Goal: Transaction & Acquisition: Purchase product/service

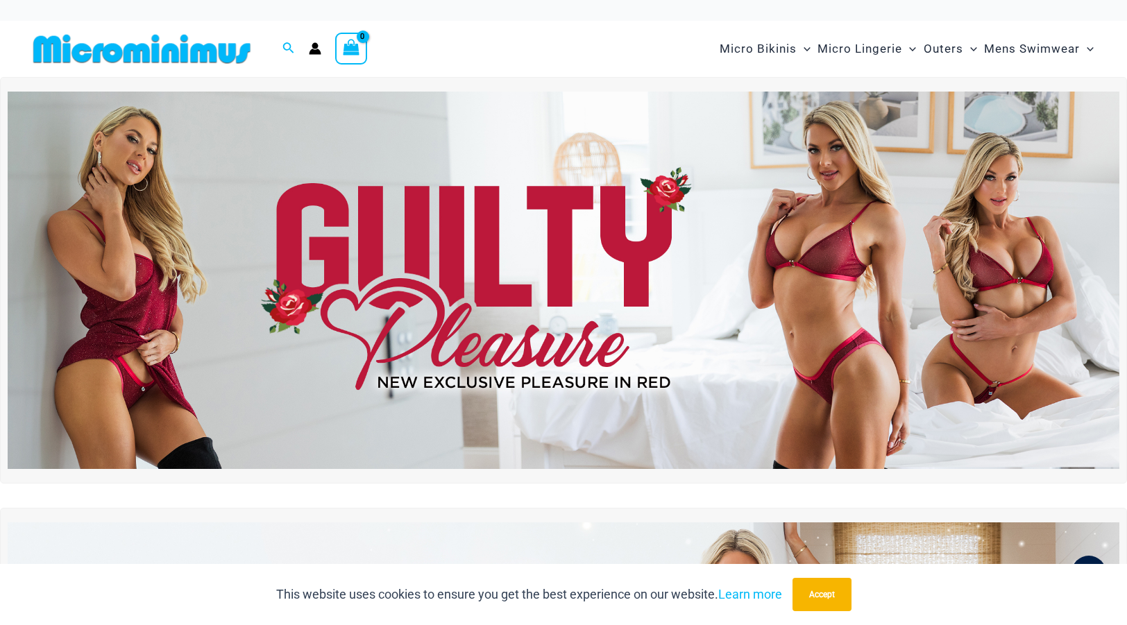
type input "**********"
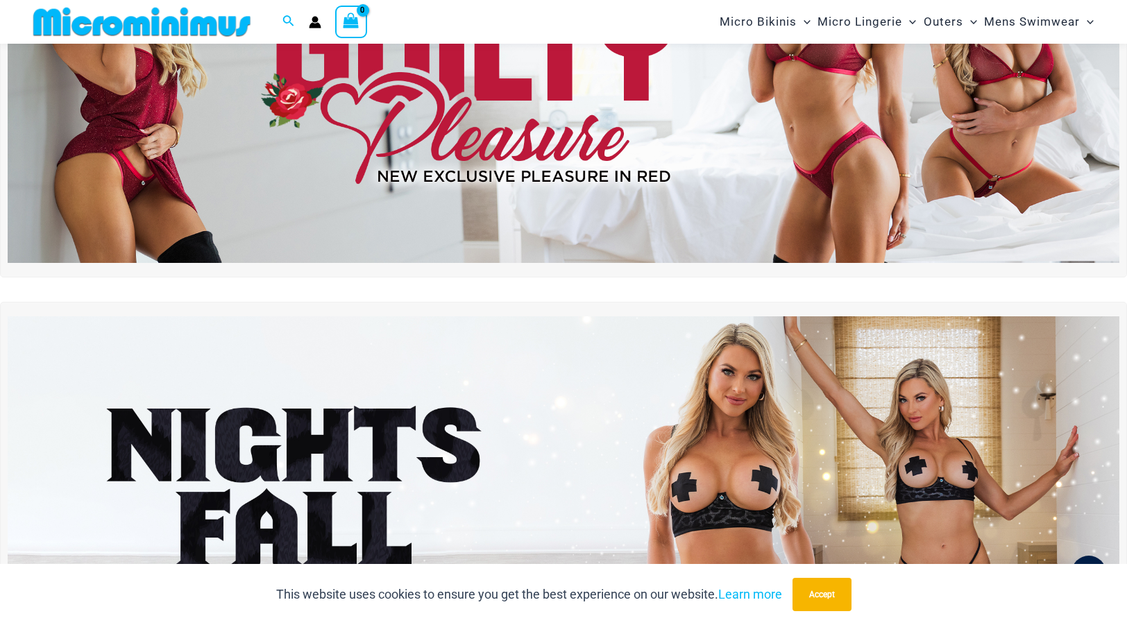
scroll to position [206, 0]
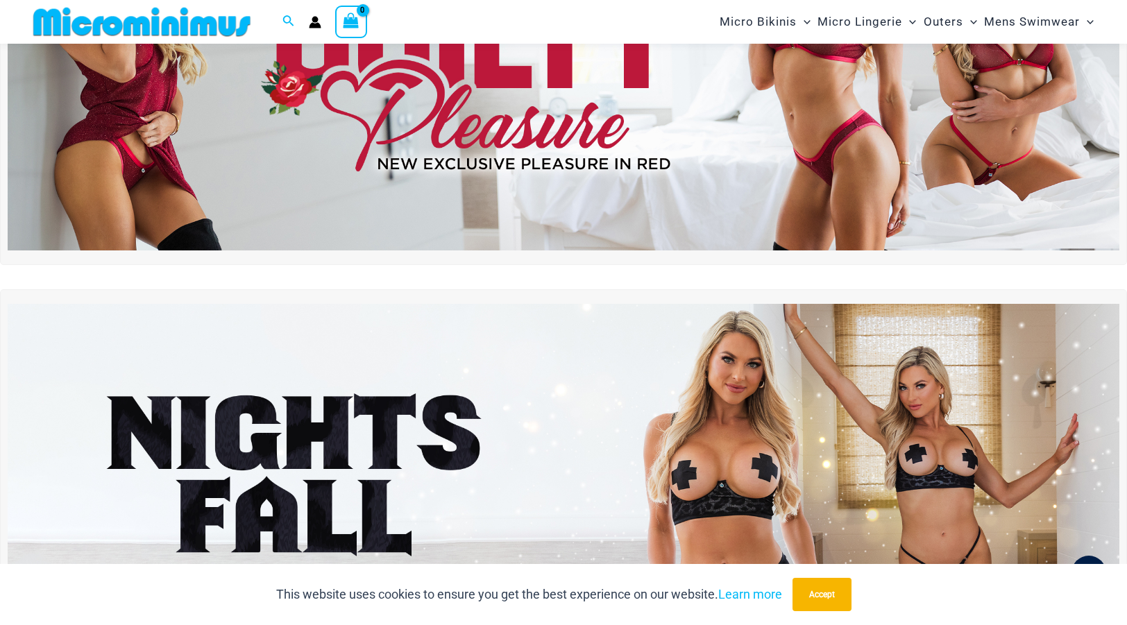
click at [612, 172] on img at bounding box center [564, 61] width 1112 height 377
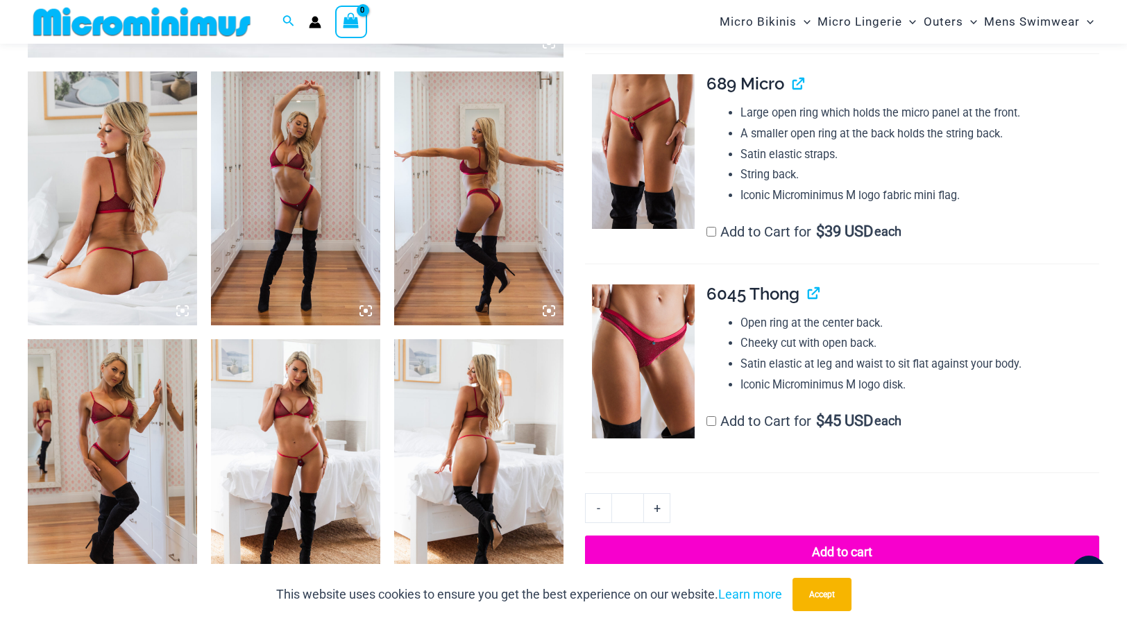
scroll to position [874, 0]
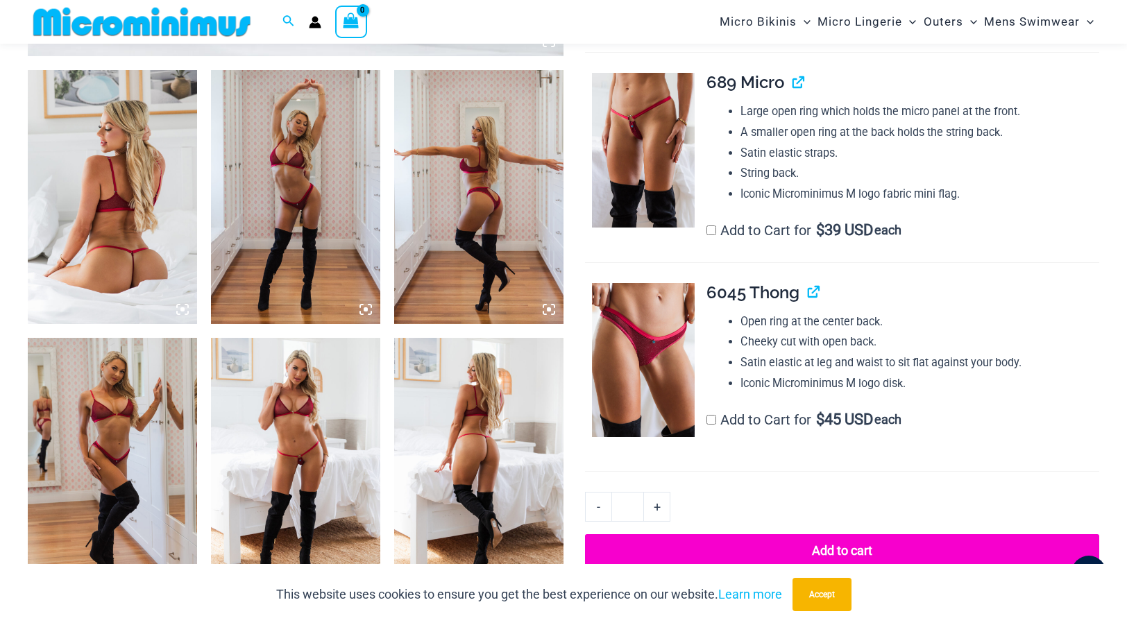
click at [516, 447] on img at bounding box center [478, 465] width 169 height 254
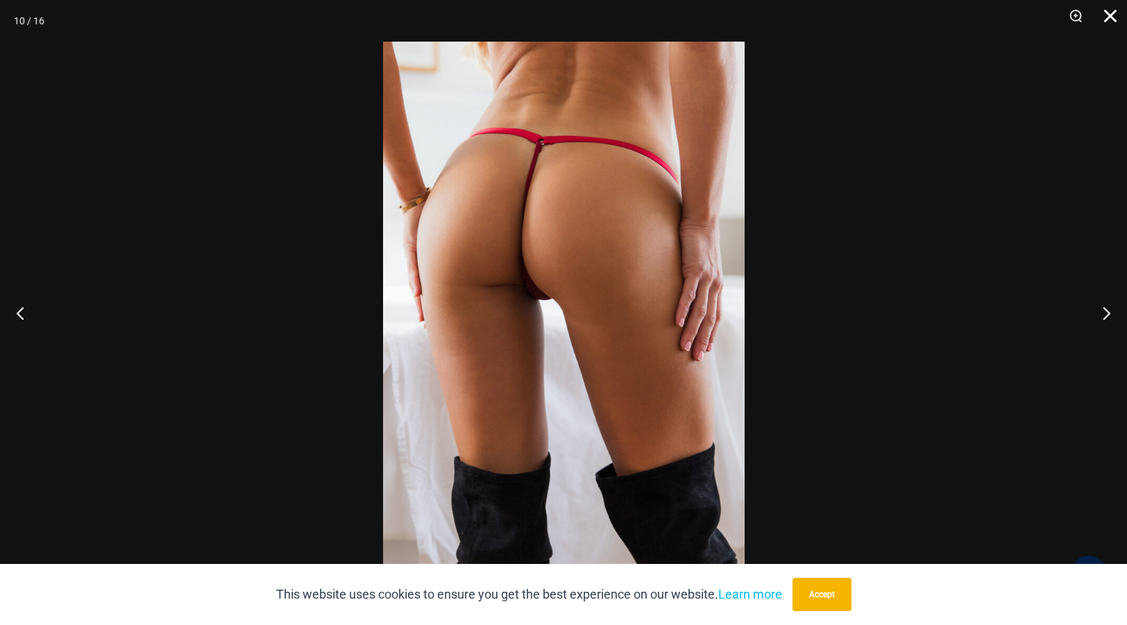
click at [1111, 17] on button "Close" at bounding box center [1105, 21] width 35 height 42
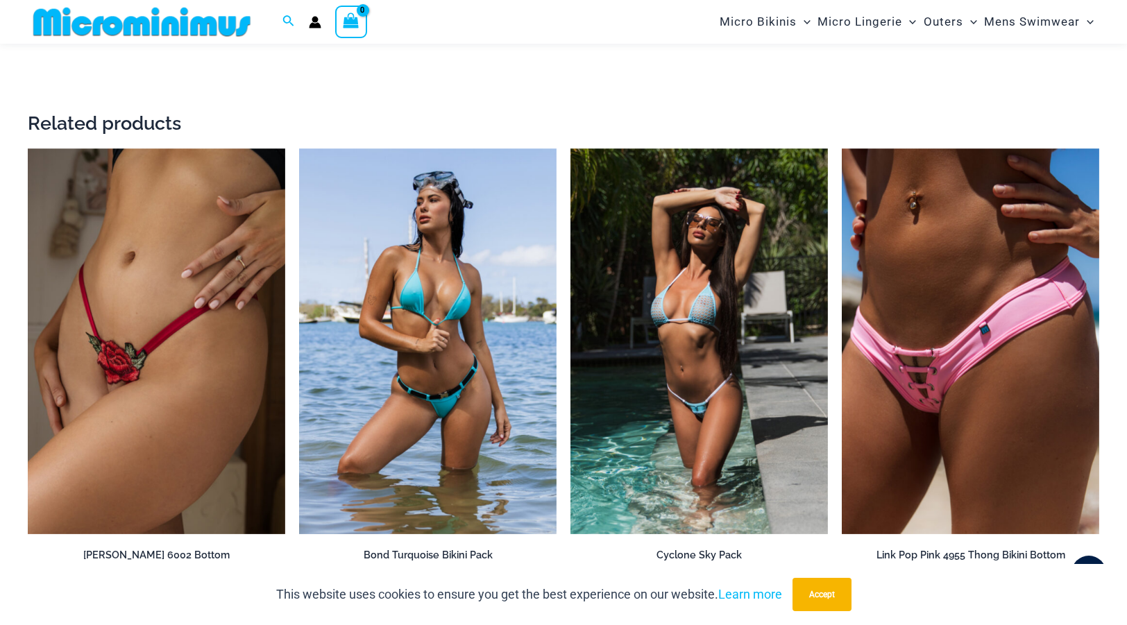
scroll to position [2731, 0]
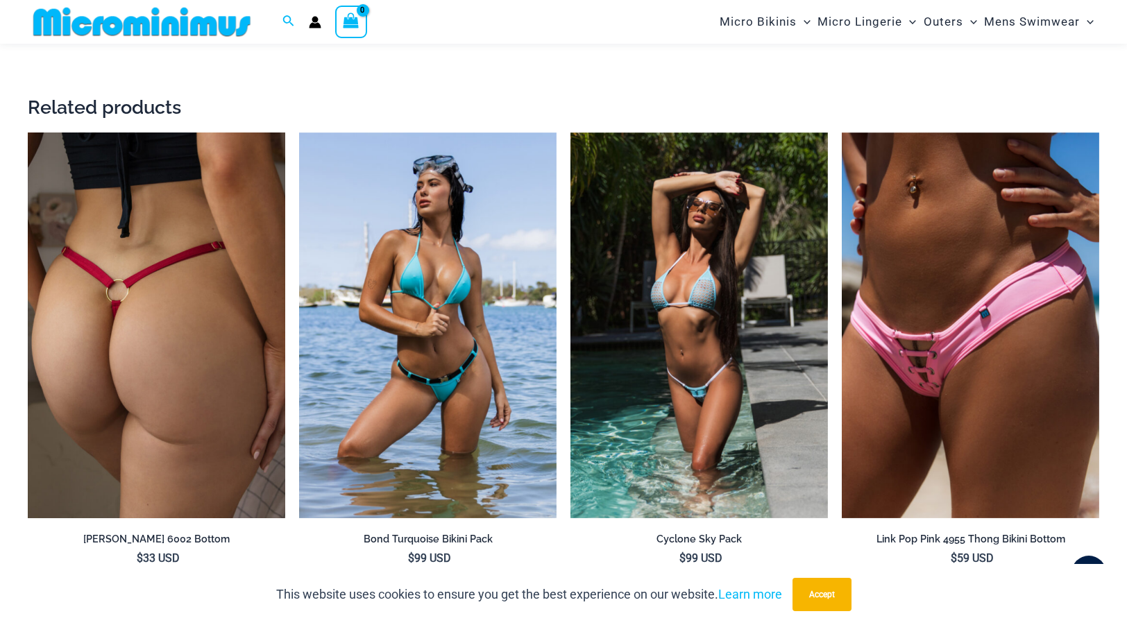
click at [155, 337] on img at bounding box center [156, 326] width 257 height 387
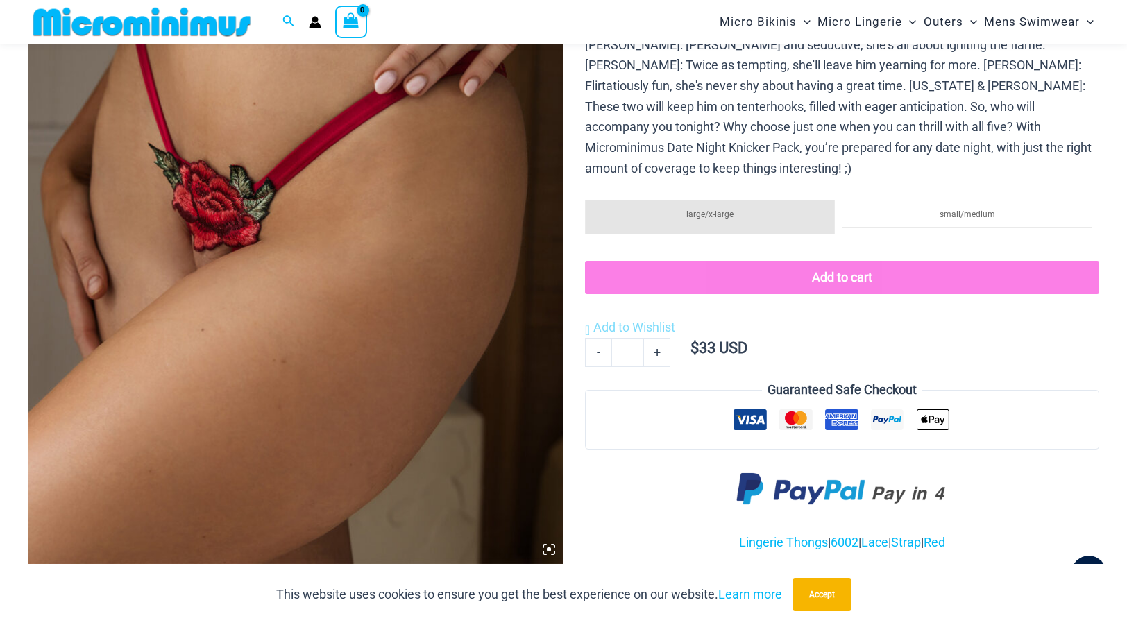
scroll to position [357, 0]
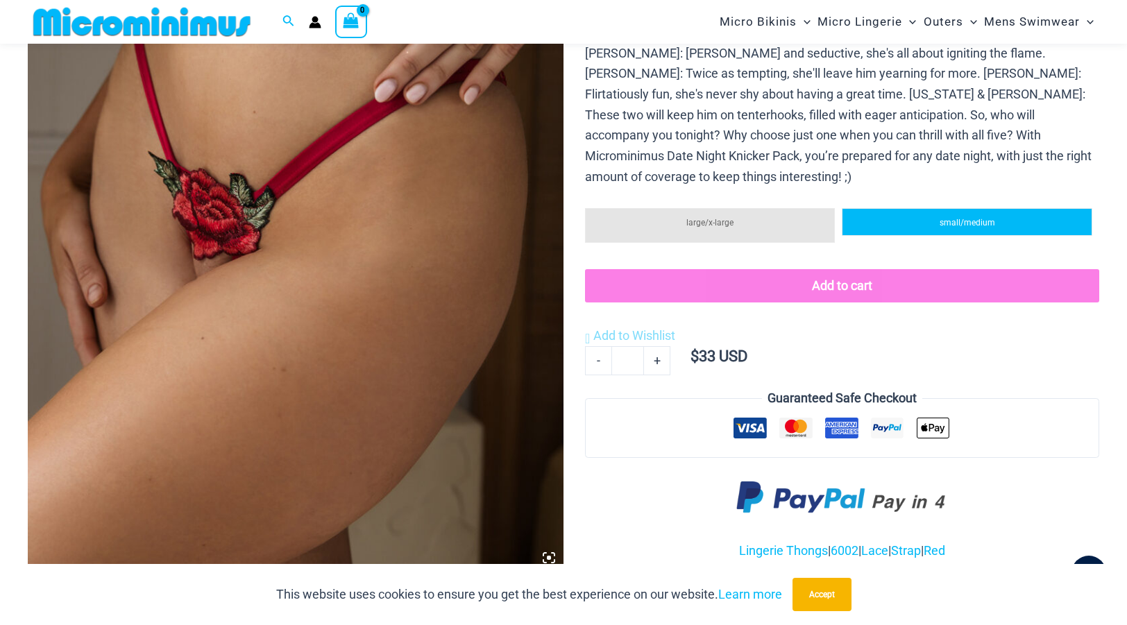
click at [982, 208] on li "small/medium" at bounding box center [967, 222] width 250 height 28
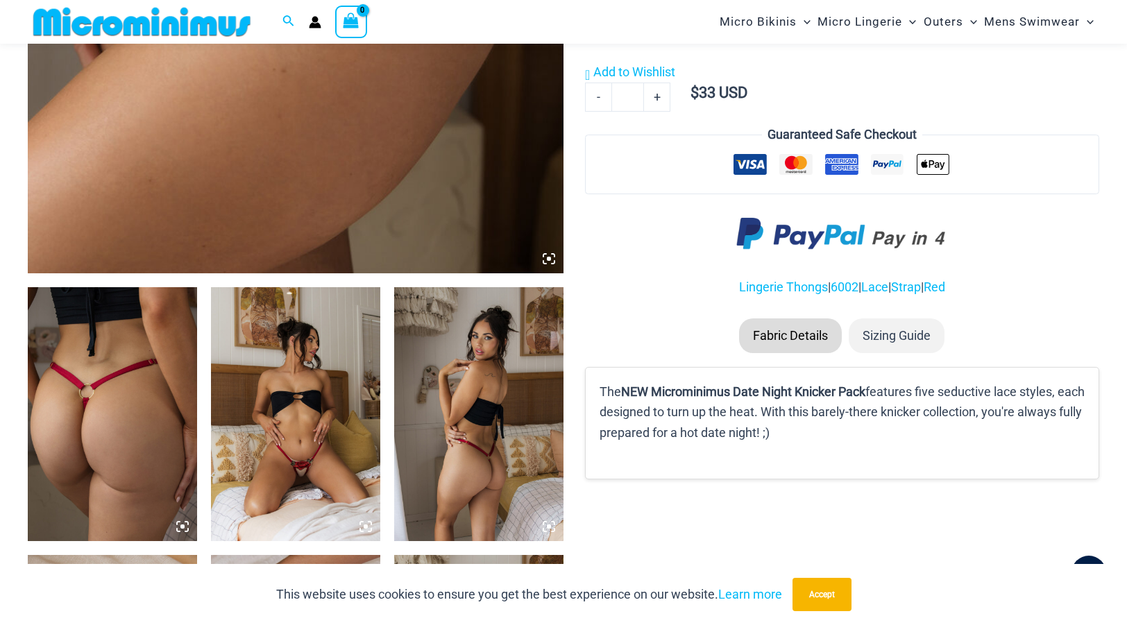
scroll to position [658, 0]
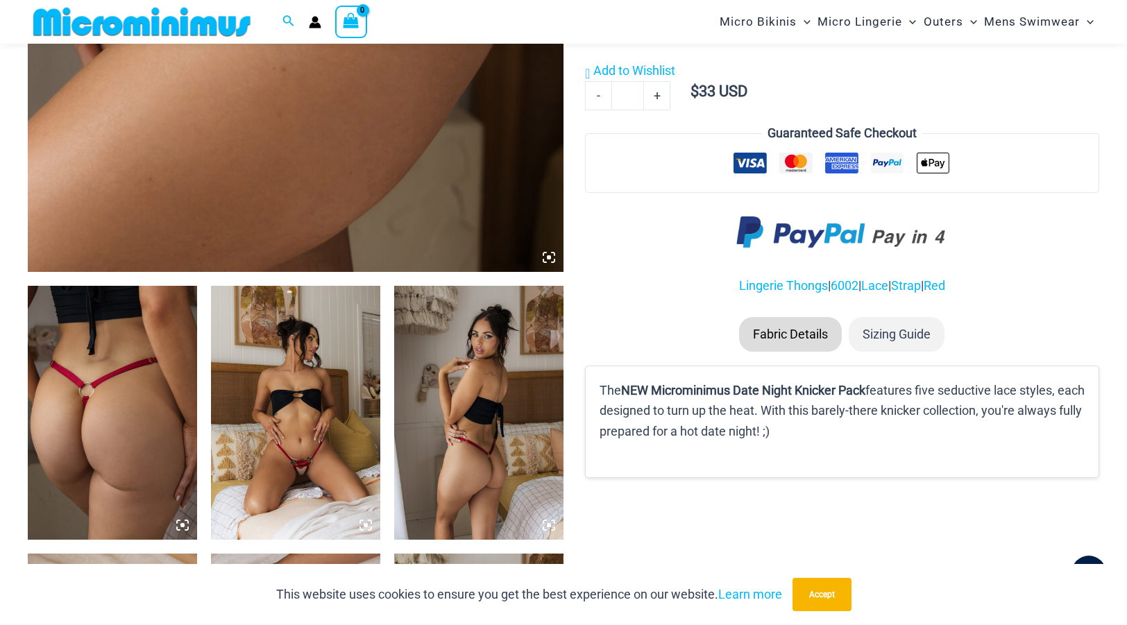
click at [330, 484] on img at bounding box center [295, 413] width 169 height 254
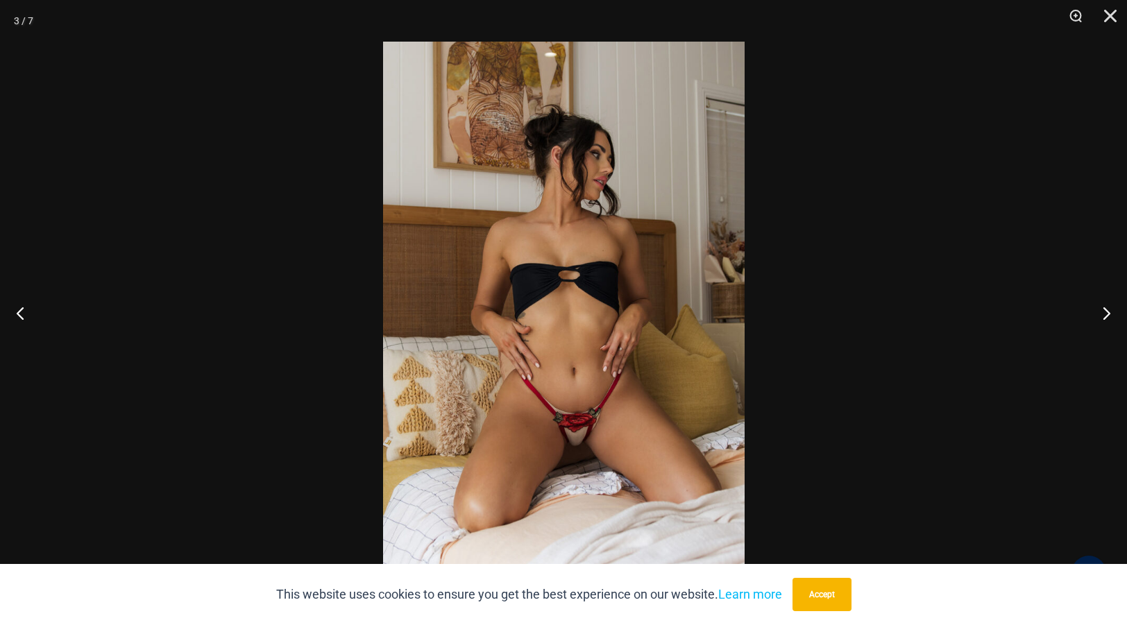
click at [613, 229] on img at bounding box center [564, 313] width 362 height 542
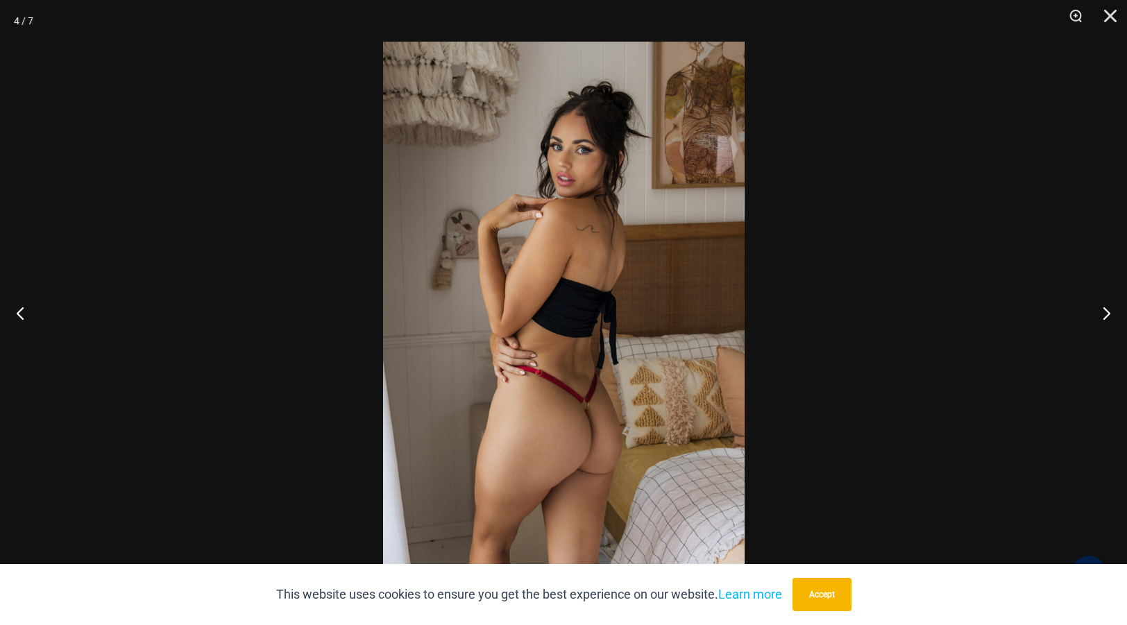
click at [1034, 140] on div at bounding box center [563, 312] width 1127 height 625
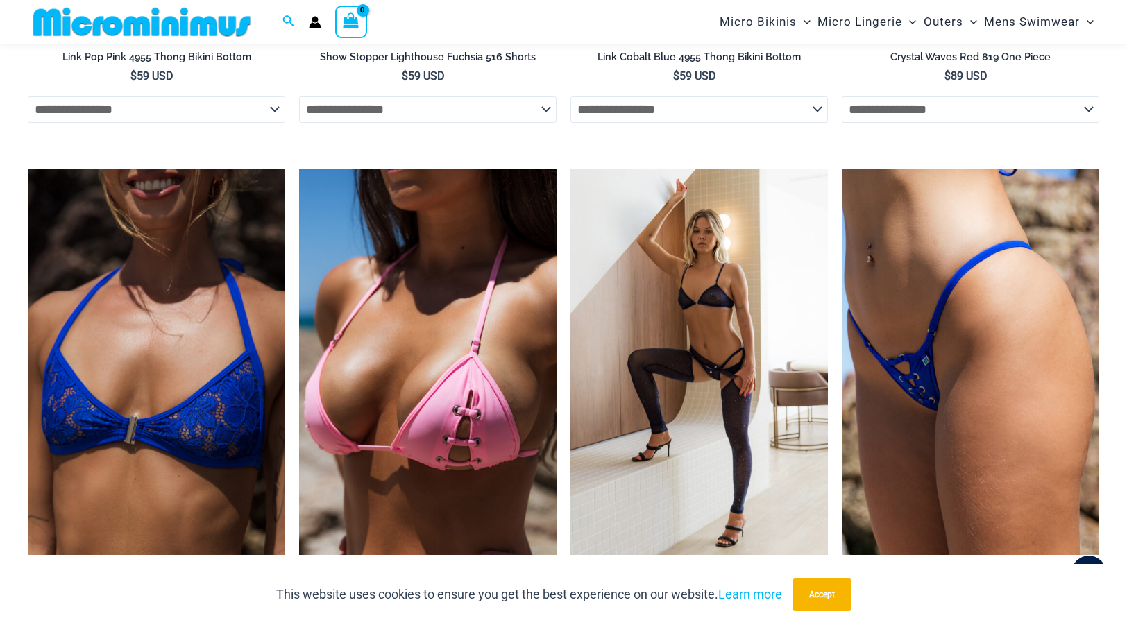
scroll to position [2919, 0]
